Goal: Find specific page/section: Find specific page/section

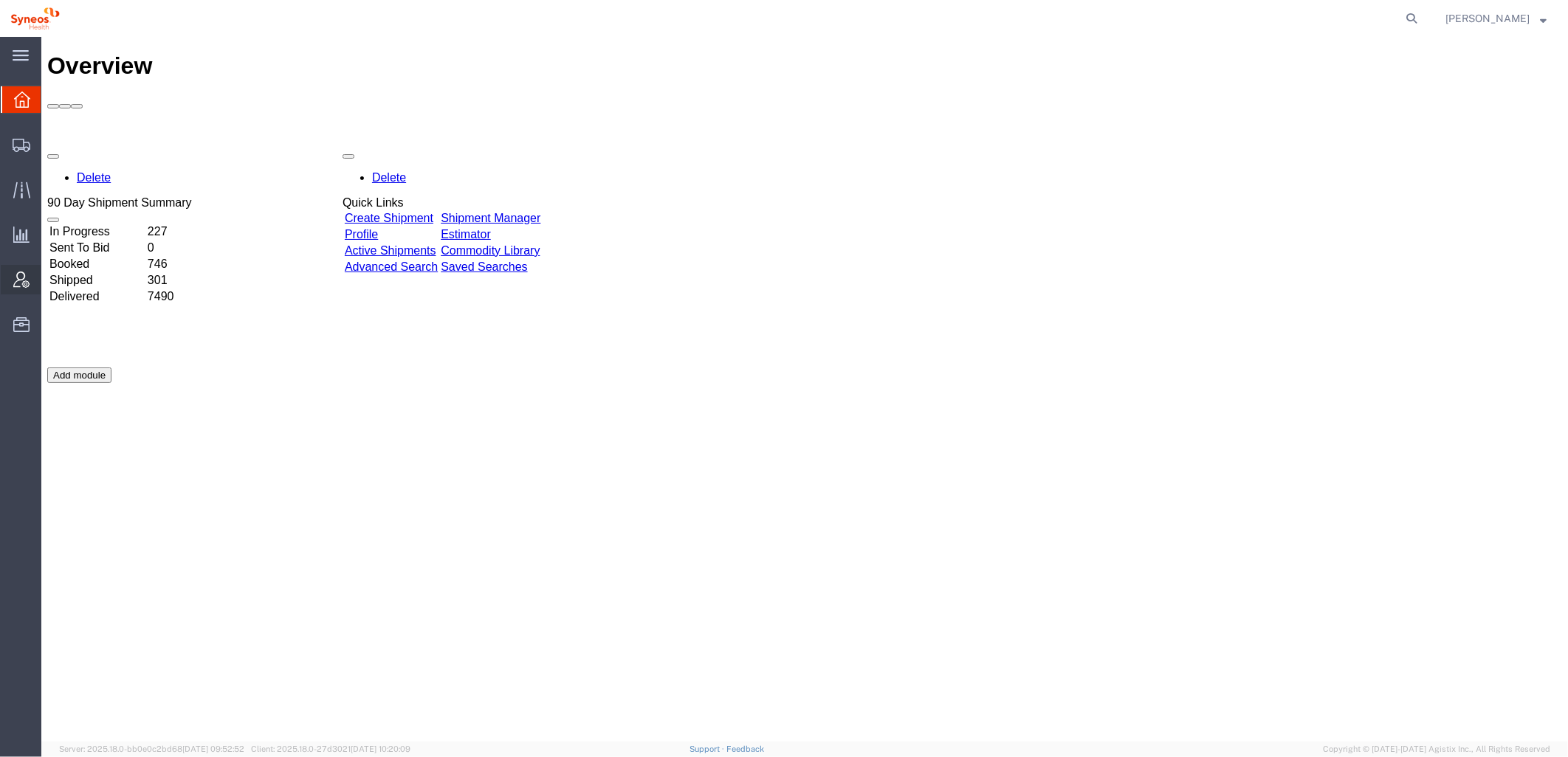
click at [26, 282] on icon at bounding box center [21, 279] width 16 height 16
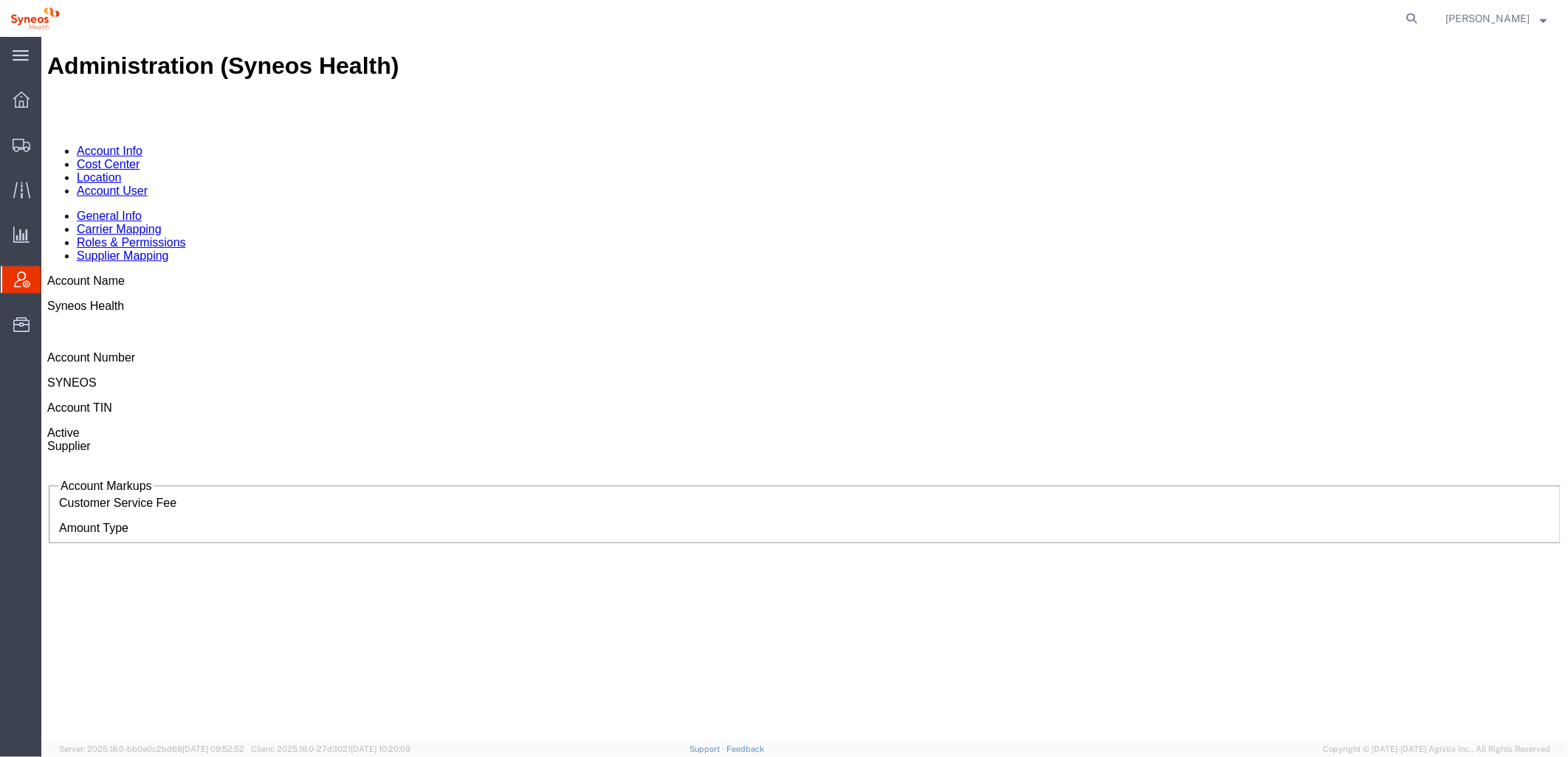
click at [147, 184] on link "Account User" at bounding box center [111, 190] width 71 height 12
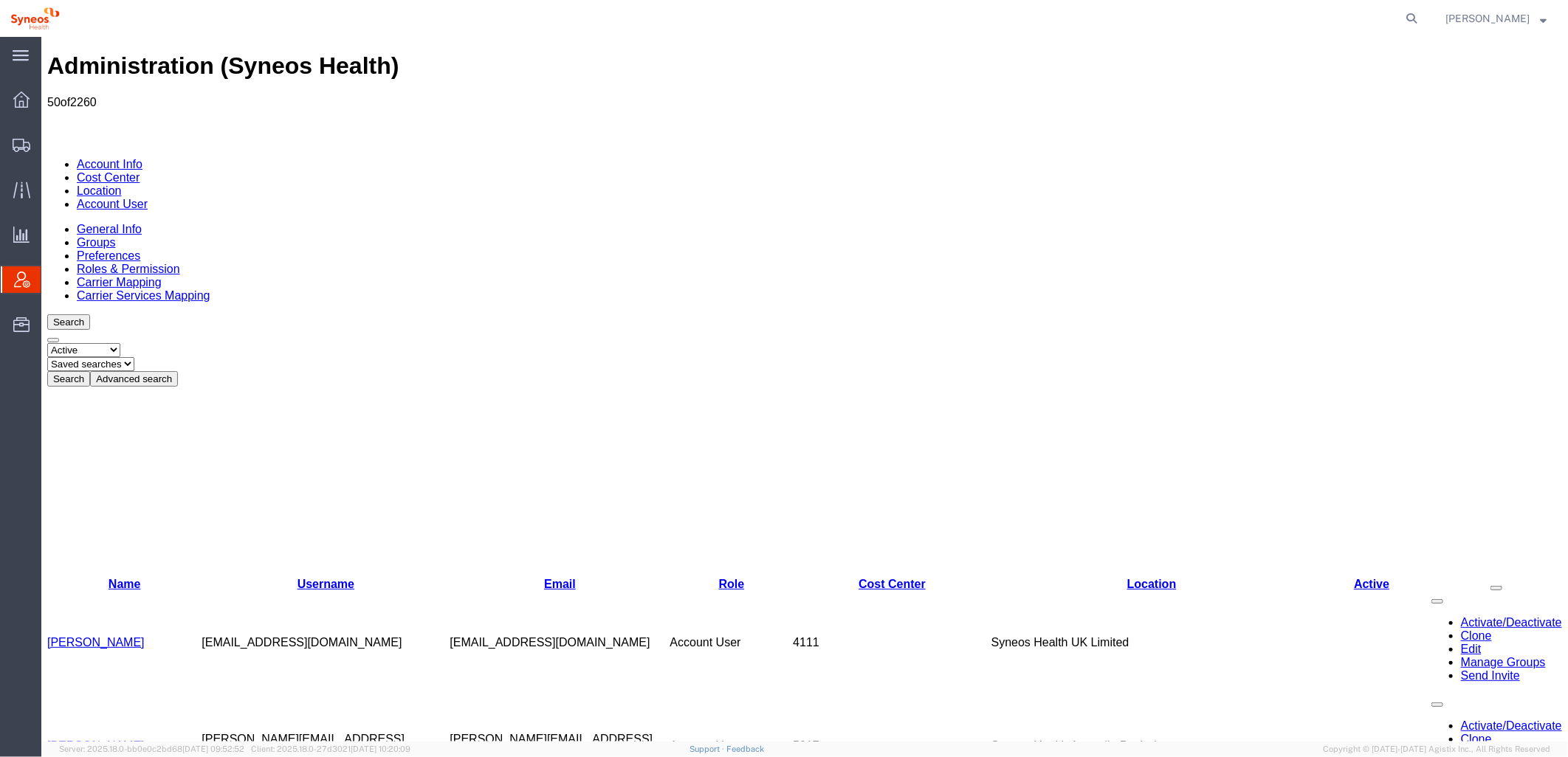
click at [177, 370] on button "Advanced search" at bounding box center [134, 378] width 88 height 16
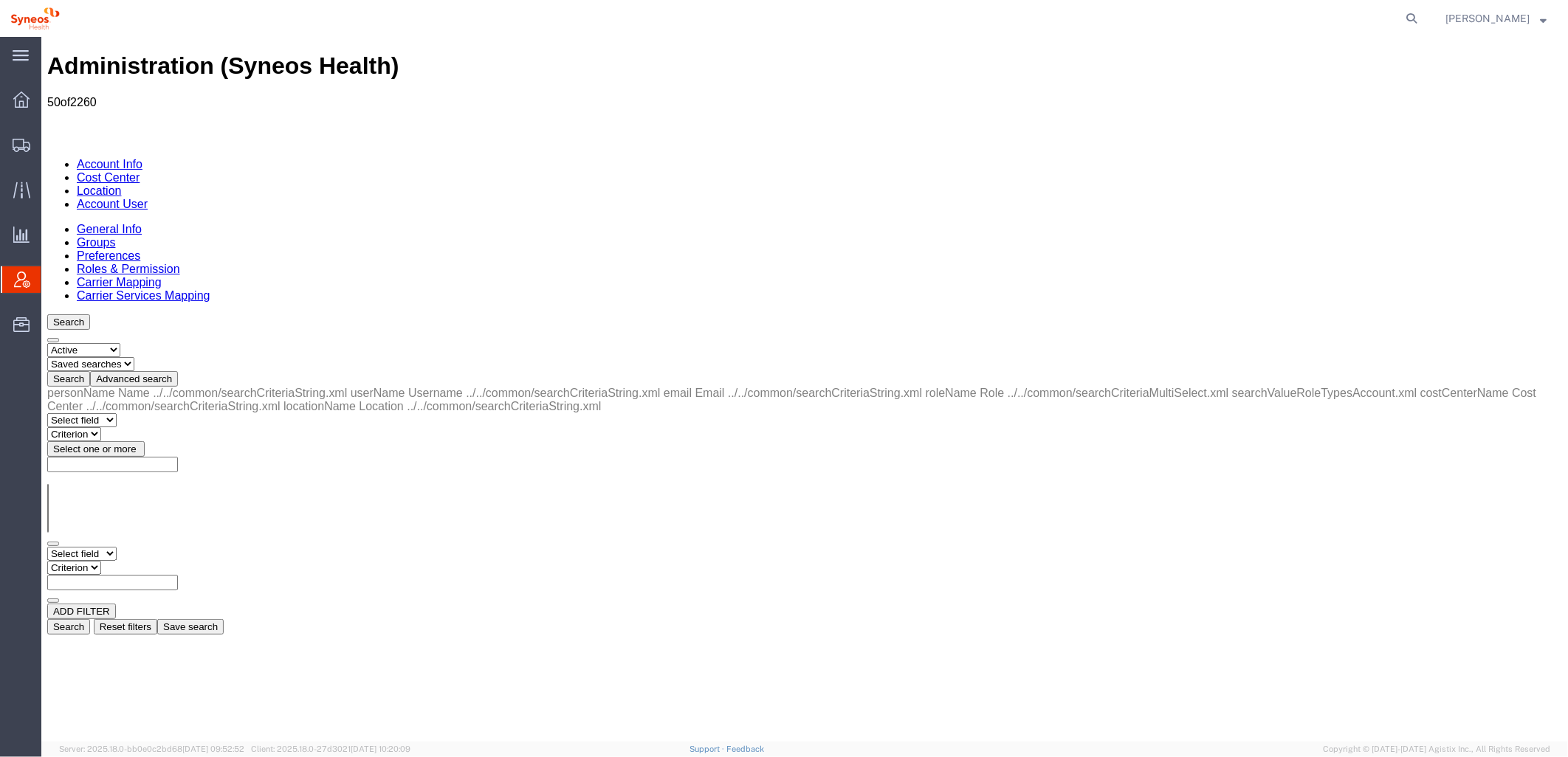
click at [116, 546] on select "Select field Cost Center Email Location Name Role Username" at bounding box center [81, 552] width 69 height 14
select select "locationName"
click at [47, 546] on select "Select field Cost Center Email Location Name Role Username" at bounding box center [81, 552] width 69 height 14
click at [135, 560] on select "Criterion contains does not contain is is blank is not blank starts with" at bounding box center [91, 566] width 89 height 14
select select "contains"
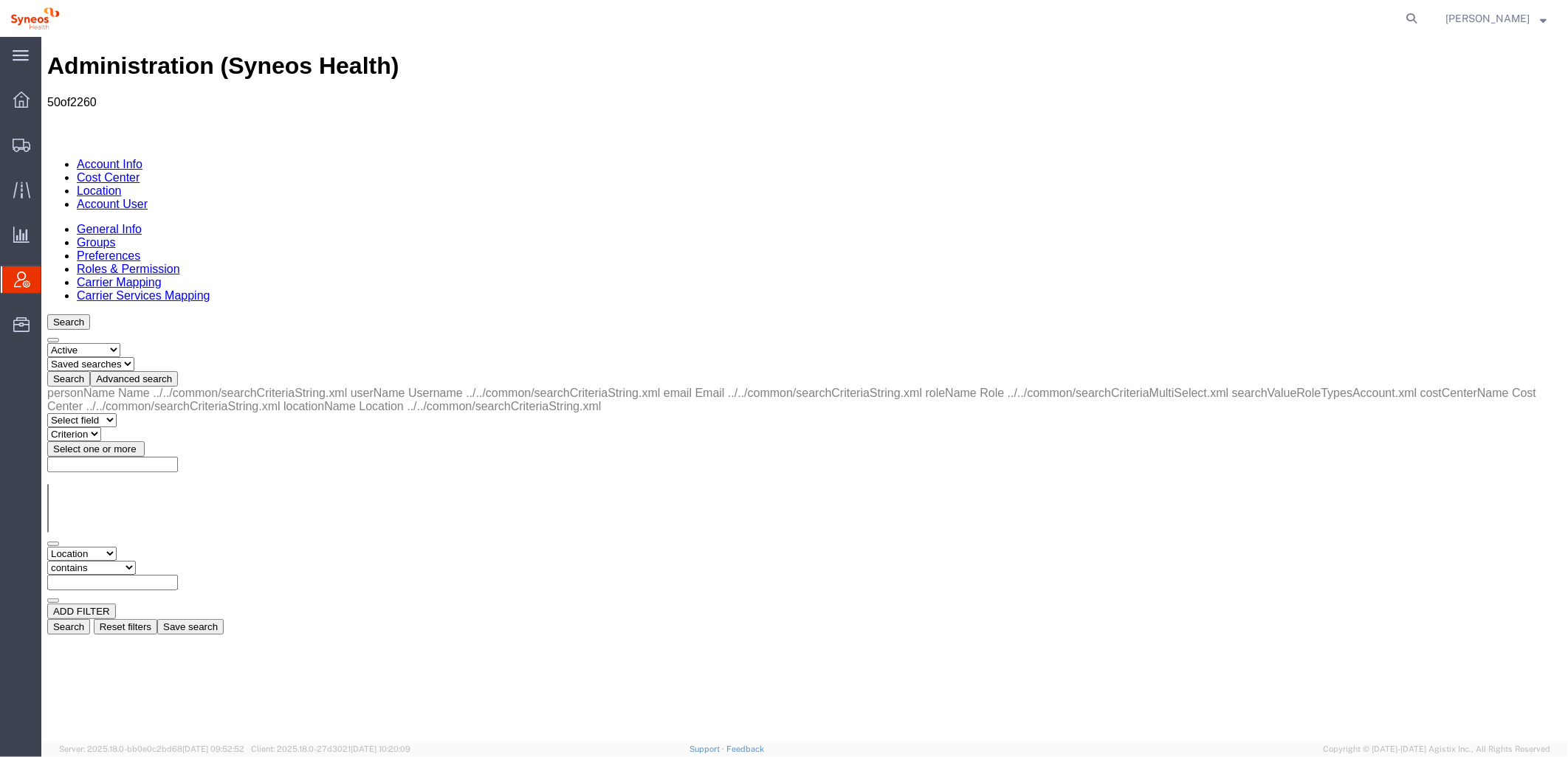
click at [135, 560] on select "Criterion contains does not contain is is blank is not blank starts with" at bounding box center [91, 566] width 89 height 14
click at [177, 574] on input "text" at bounding box center [112, 581] width 131 height 16
type input "zdnu"
click at [90, 618] on button "Search" at bounding box center [68, 625] width 43 height 16
